Goal: Find specific page/section: Find specific page/section

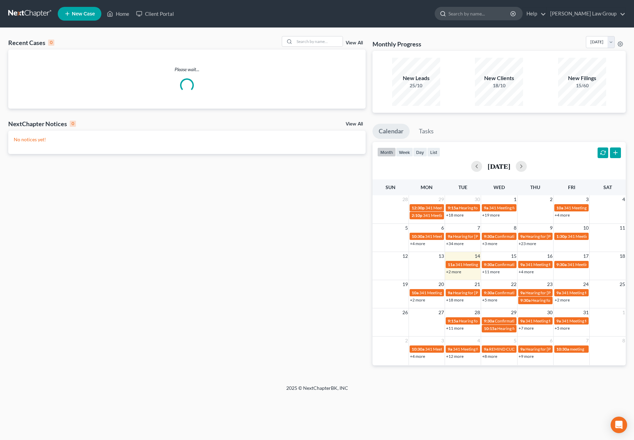
click at [501, 16] on input "search" at bounding box center [479, 13] width 63 height 13
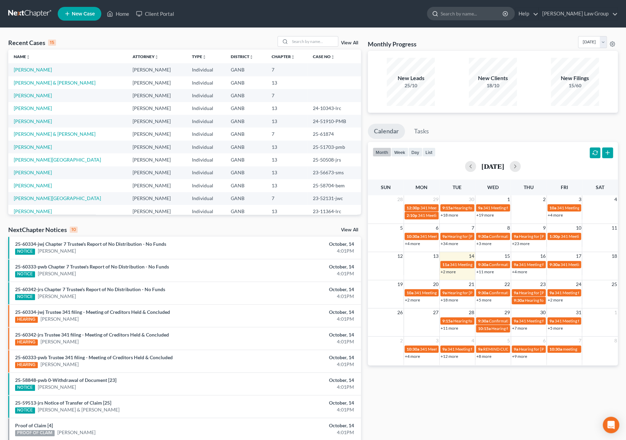
click at [500, 14] on input "search" at bounding box center [472, 13] width 63 height 13
click at [498, 18] on input "search" at bounding box center [472, 13] width 63 height 13
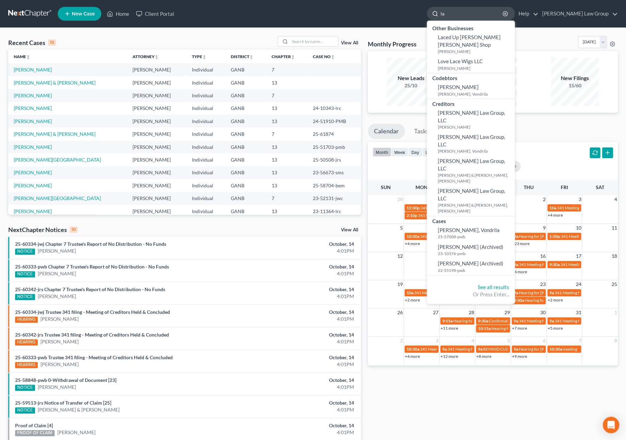
type input "l"
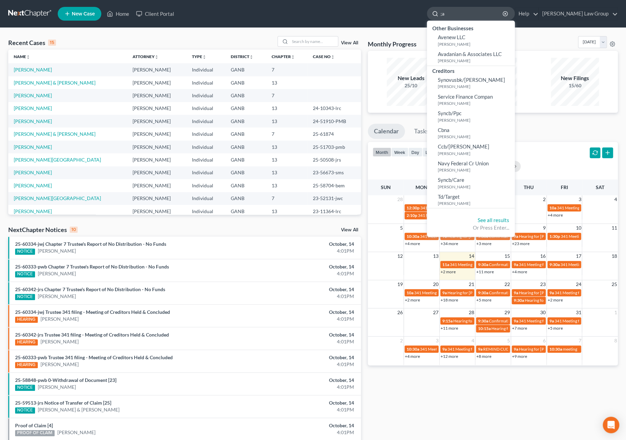
type input ";"
type input "l"
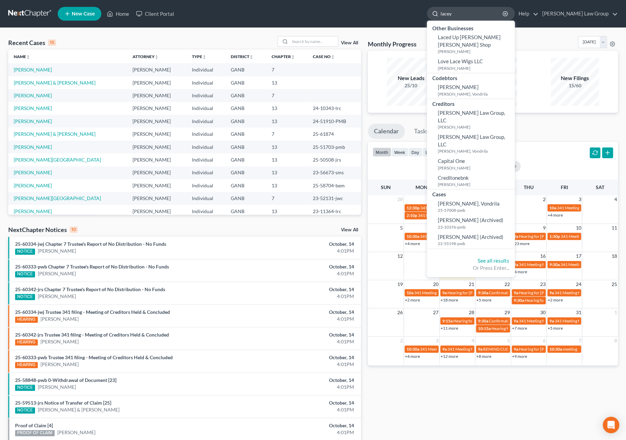
type input "lacey"
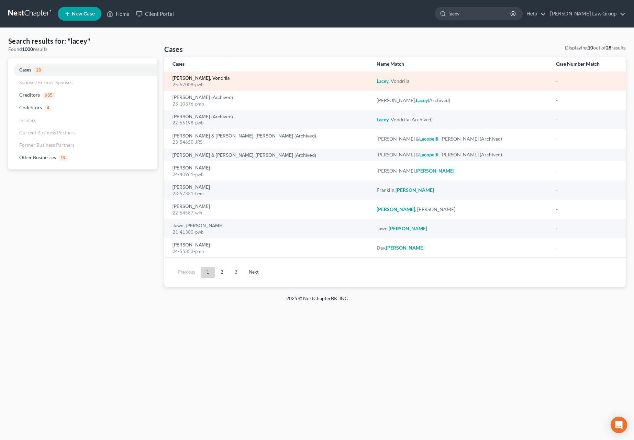
click at [202, 80] on link "[PERSON_NAME], Vondrila" at bounding box center [200, 78] width 57 height 5
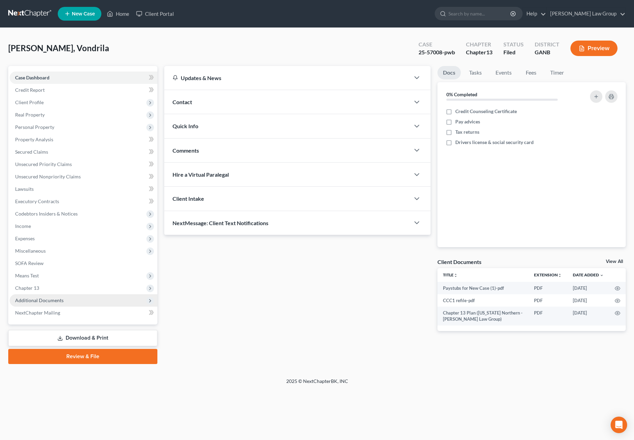
click at [53, 298] on span "Additional Documents" at bounding box center [39, 300] width 48 height 6
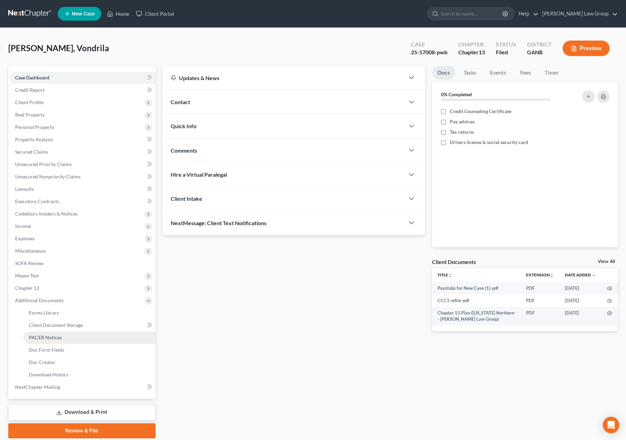
click at [78, 342] on link "PACER Notices" at bounding box center [89, 337] width 132 height 12
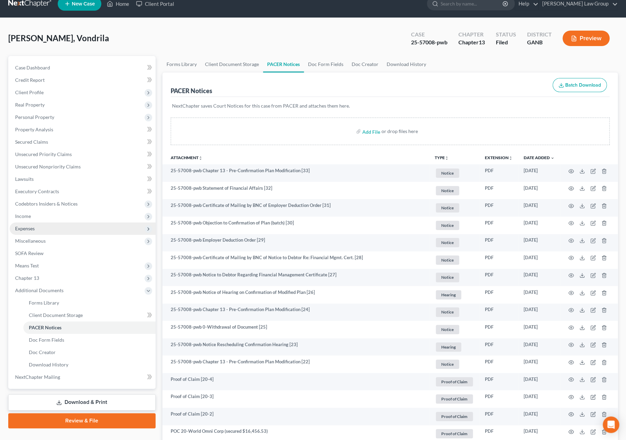
scroll to position [11, 0]
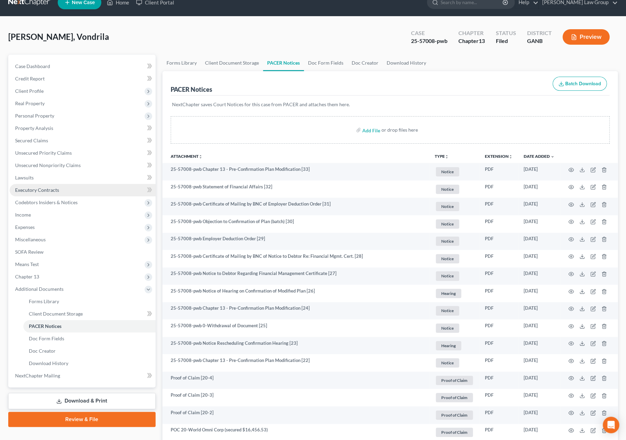
click at [52, 191] on span "Executory Contracts" at bounding box center [37, 190] width 44 height 6
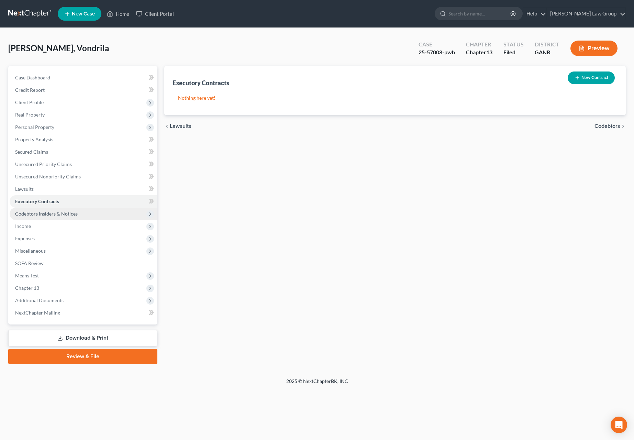
click at [88, 211] on span "Codebtors Insiders & Notices" at bounding box center [84, 213] width 148 height 12
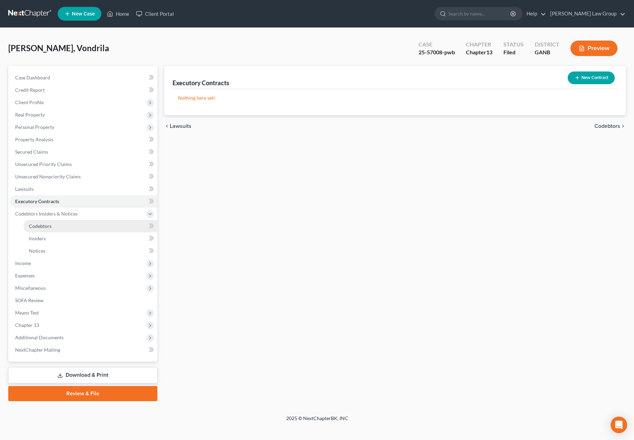
click at [69, 225] on link "Codebtors" at bounding box center [90, 226] width 134 height 12
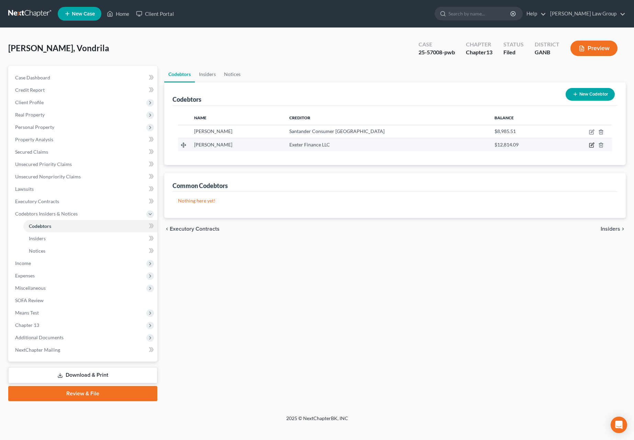
click at [591, 146] on icon "button" at bounding box center [592, 144] width 3 height 3
select select "9"
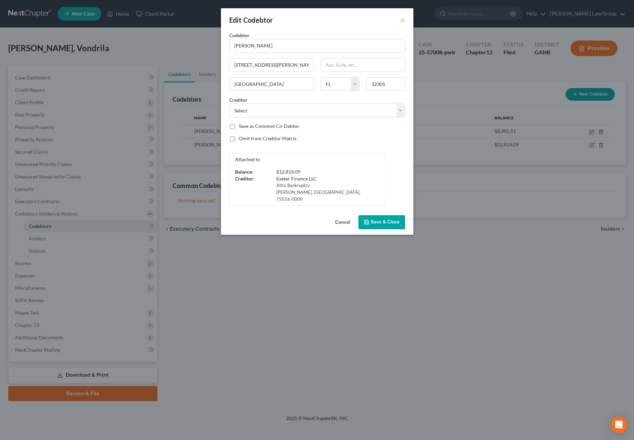
click at [391, 163] on div "Attached to Balance: $12,814.09 Creditor: Exeter Finance LLC Attn: Bankruptcy […" at bounding box center [317, 179] width 183 height 53
click at [402, 22] on button "×" at bounding box center [402, 20] width 5 height 8
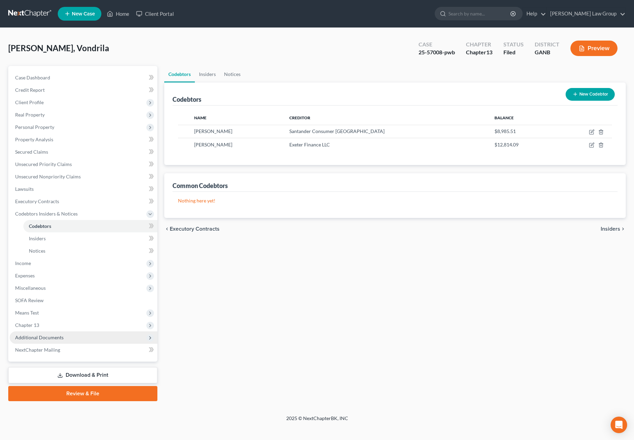
click at [52, 340] on span "Additional Documents" at bounding box center [39, 337] width 48 height 6
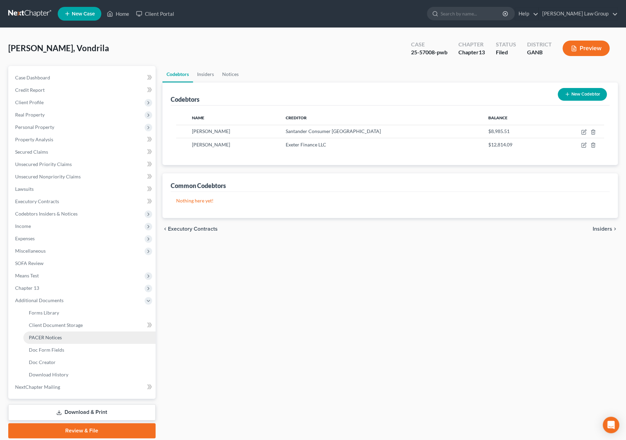
click at [68, 335] on link "PACER Notices" at bounding box center [89, 337] width 132 height 12
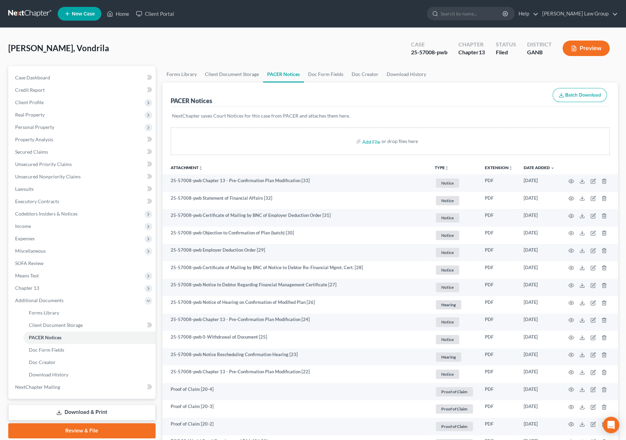
click at [441, 170] on button "TYPE unfold_more" at bounding box center [442, 168] width 14 height 4
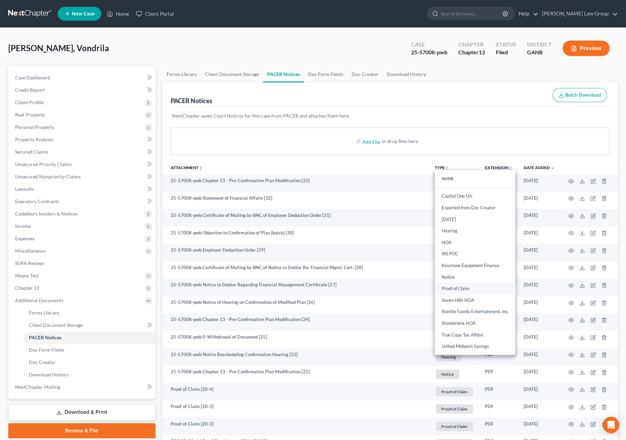
click at [480, 283] on link "Proof of Claim" at bounding box center [475, 289] width 80 height 12
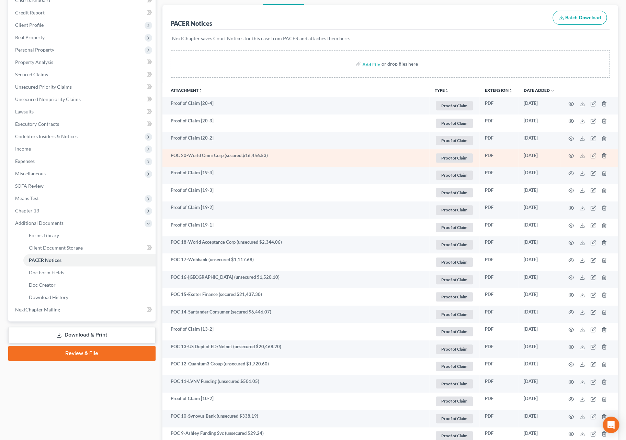
scroll to position [79, 0]
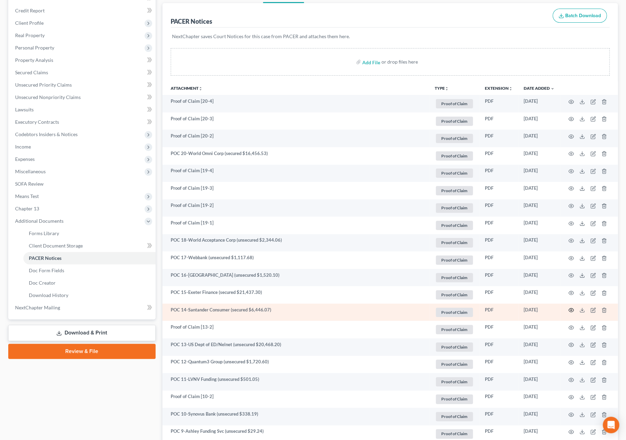
click at [572, 311] on circle "button" at bounding box center [571, 309] width 1 height 1
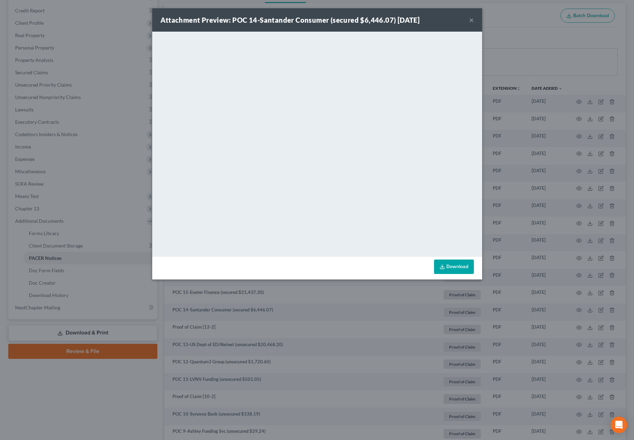
click at [471, 21] on button "×" at bounding box center [471, 20] width 5 height 8
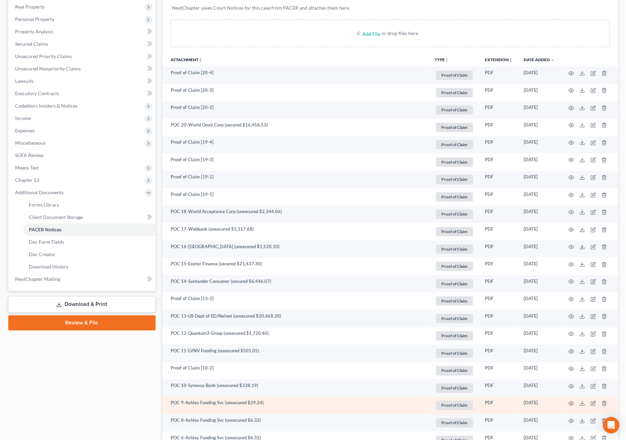
scroll to position [108, 0]
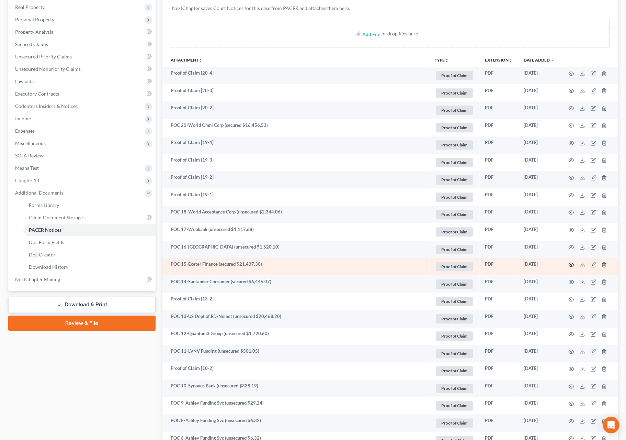
click at [570, 265] on icon "button" at bounding box center [571, 264] width 5 height 5
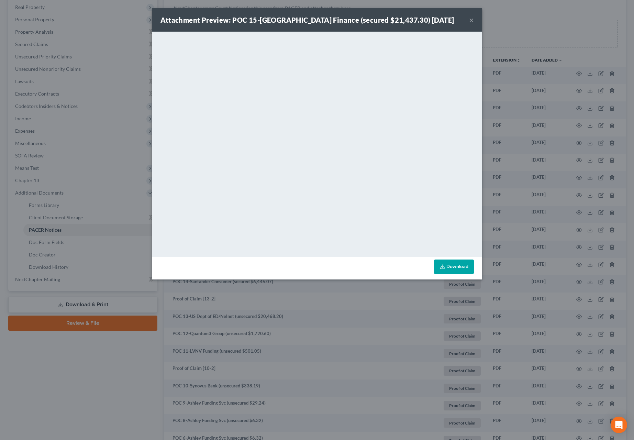
click at [471, 21] on button "×" at bounding box center [471, 20] width 5 height 8
